Goal: Navigation & Orientation: Find specific page/section

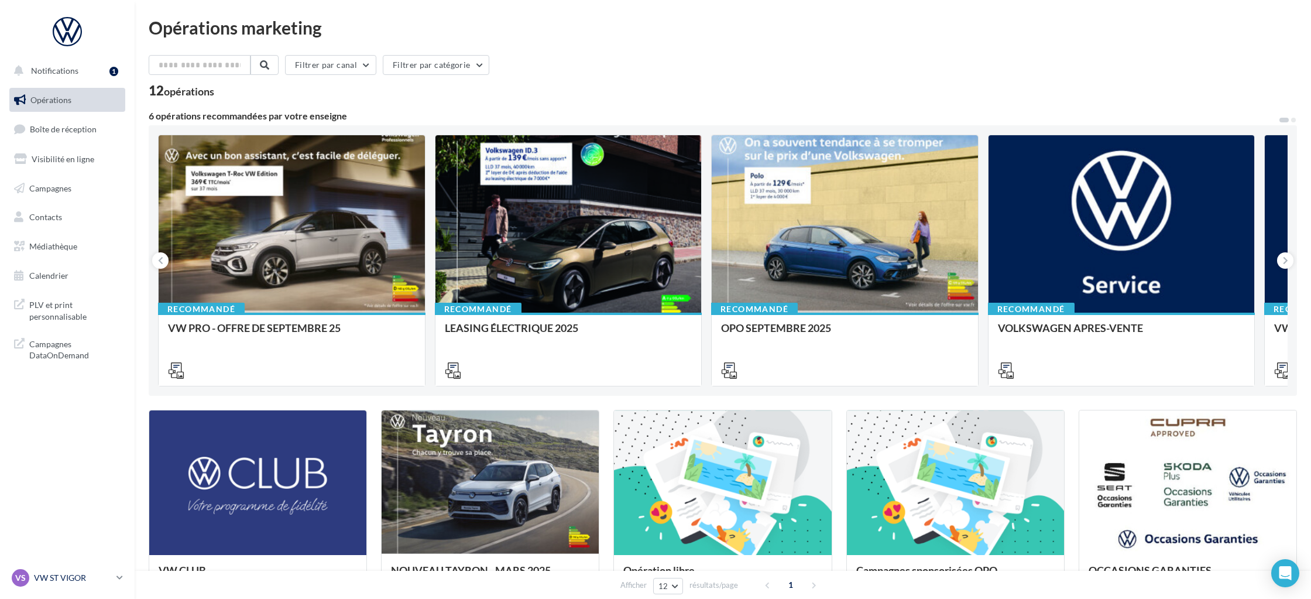
click at [85, 580] on p "VW ST VIGOR" at bounding box center [73, 578] width 78 height 12
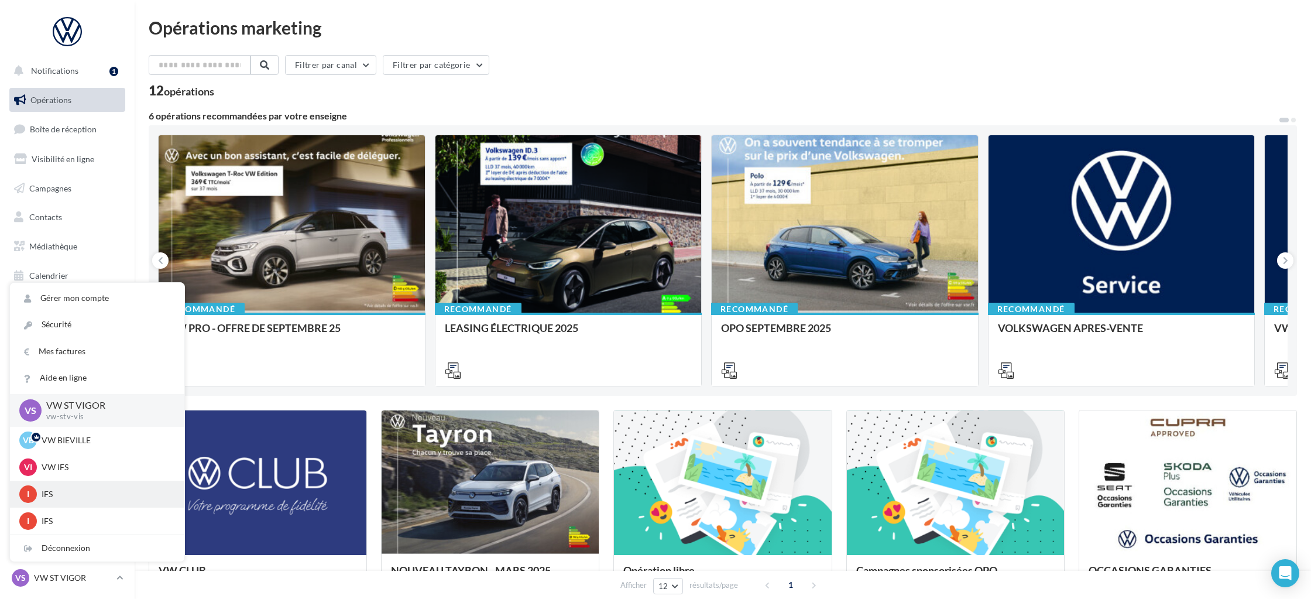
click at [69, 491] on p "IFS" at bounding box center [106, 494] width 129 height 12
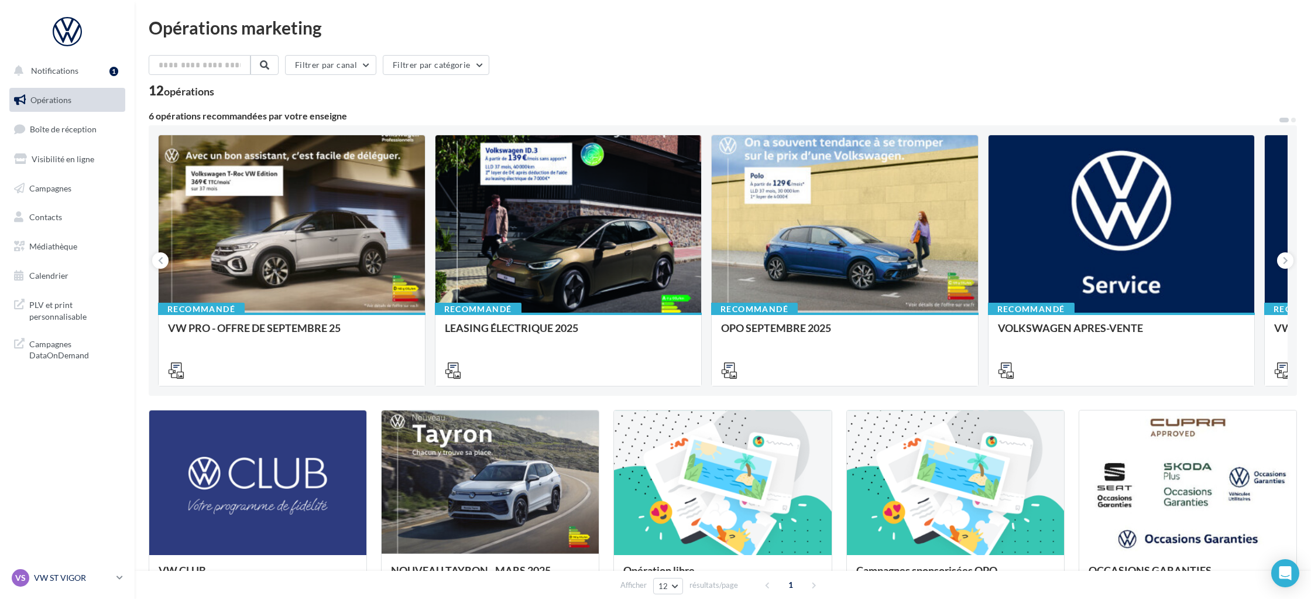
click at [78, 579] on p "VW ST VIGOR" at bounding box center [73, 578] width 78 height 12
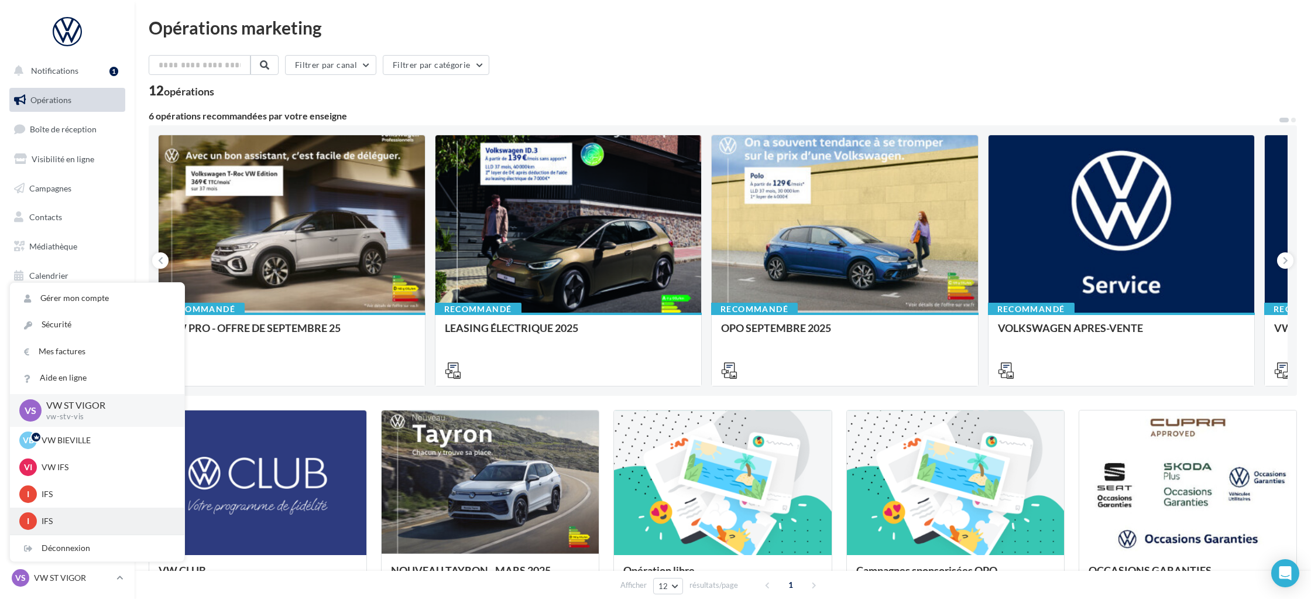
click at [64, 521] on p "IFS" at bounding box center [106, 521] width 129 height 12
